Goal: Transaction & Acquisition: Subscribe to service/newsletter

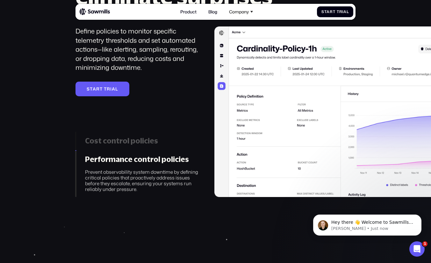
scroll to position [874, 0]
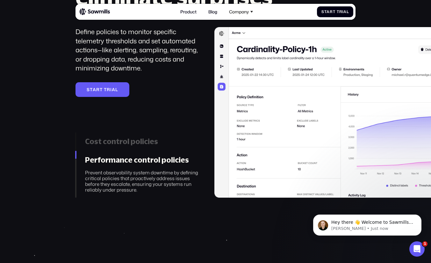
click at [150, 138] on div "Cost control policies" at bounding box center [142, 141] width 114 height 9
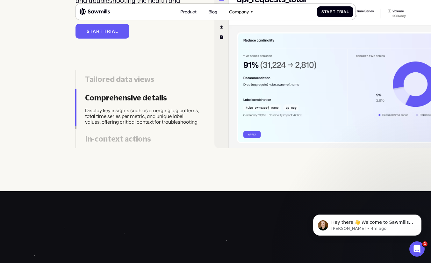
scroll to position [1323, 0]
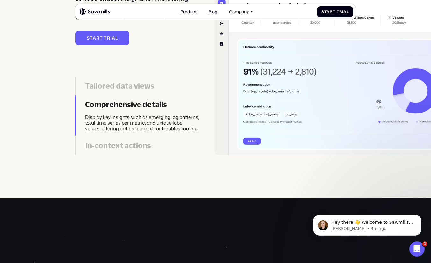
click at [135, 140] on link "In-context actions Take corrective actions such as routing, dropping, or modify…" at bounding box center [138, 145] width 124 height 18
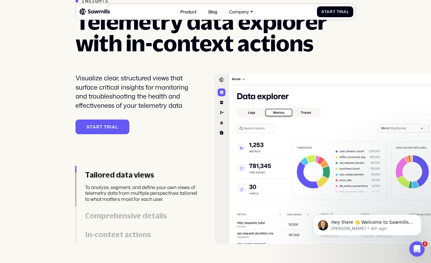
scroll to position [1233, 0]
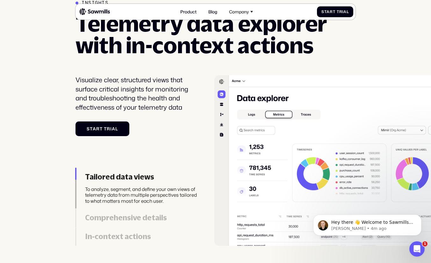
click at [125, 127] on link "S t a r t T r i a l S t a r t T r i a l" at bounding box center [103, 128] width 54 height 15
